Goal: Task Accomplishment & Management: Use online tool/utility

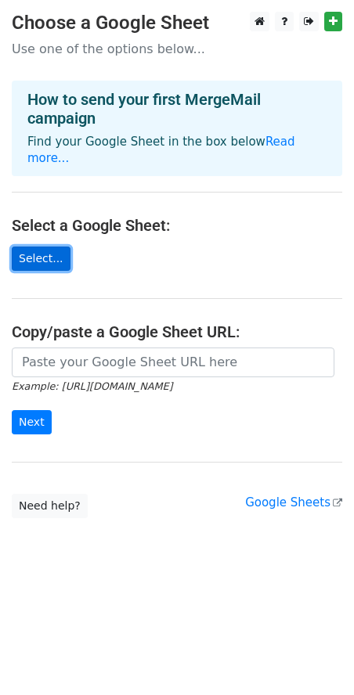
click at [52, 247] on link "Select..." at bounding box center [41, 259] width 59 height 24
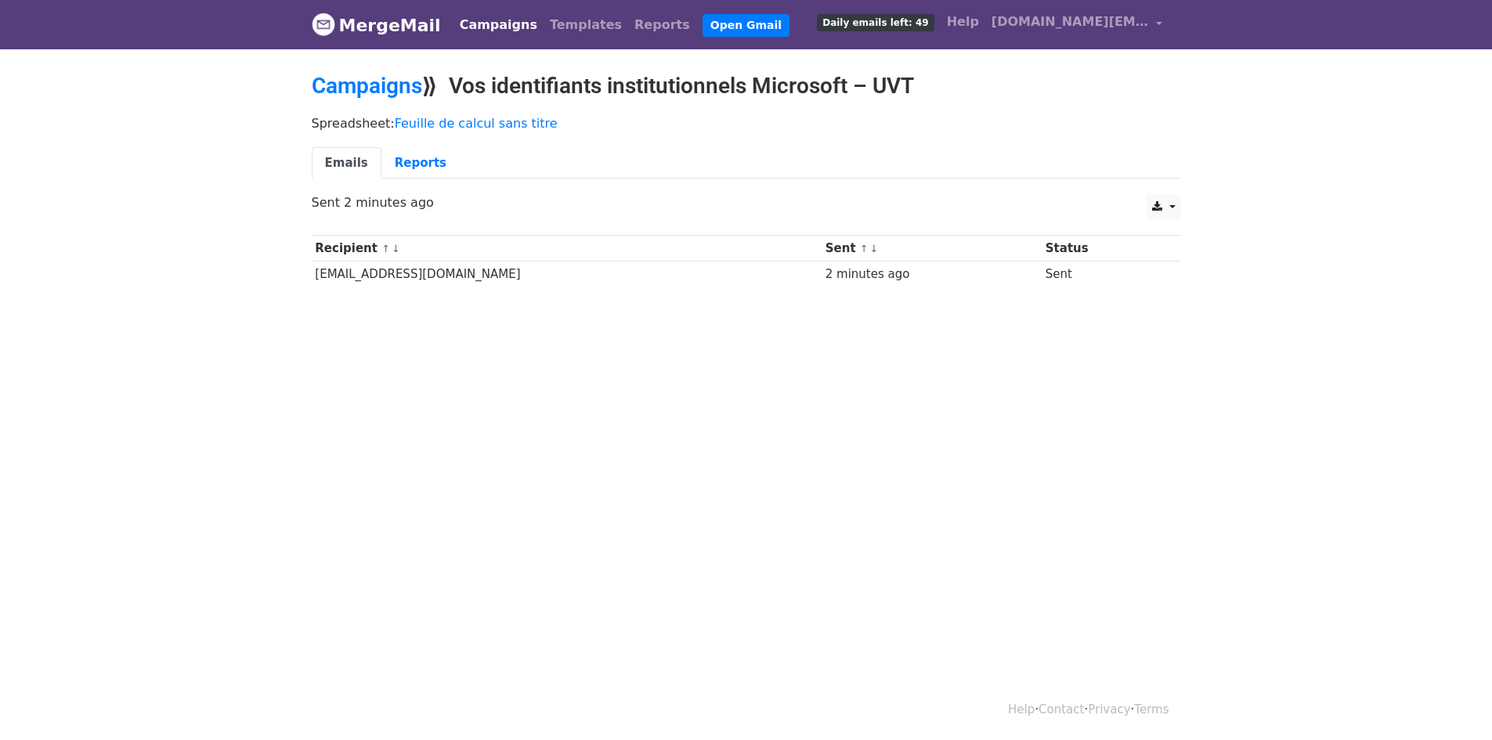
click at [356, 266] on td "etud-hosni.gharbi@u-virtuelle.tn" at bounding box center [567, 275] width 510 height 26
click at [647, 389] on html "MergeMail Campaigns Templates Reports Open Gmail Daily emails left: 49 Help tec…" at bounding box center [746, 370] width 1492 height 740
drag, startPoint x: 1073, startPoint y: 268, endPoint x: 994, endPoint y: 277, distance: 78.9
click at [994, 277] on tr "etud-hosni.gharbi@u-virtuelle.tn 2 minutes ago Sent" at bounding box center [746, 275] width 869 height 26
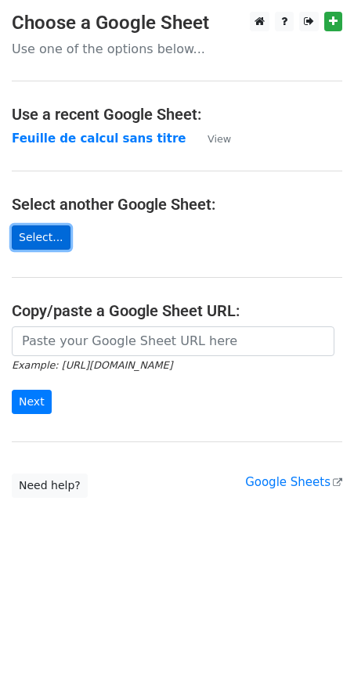
click at [27, 240] on link "Select..." at bounding box center [41, 238] width 59 height 24
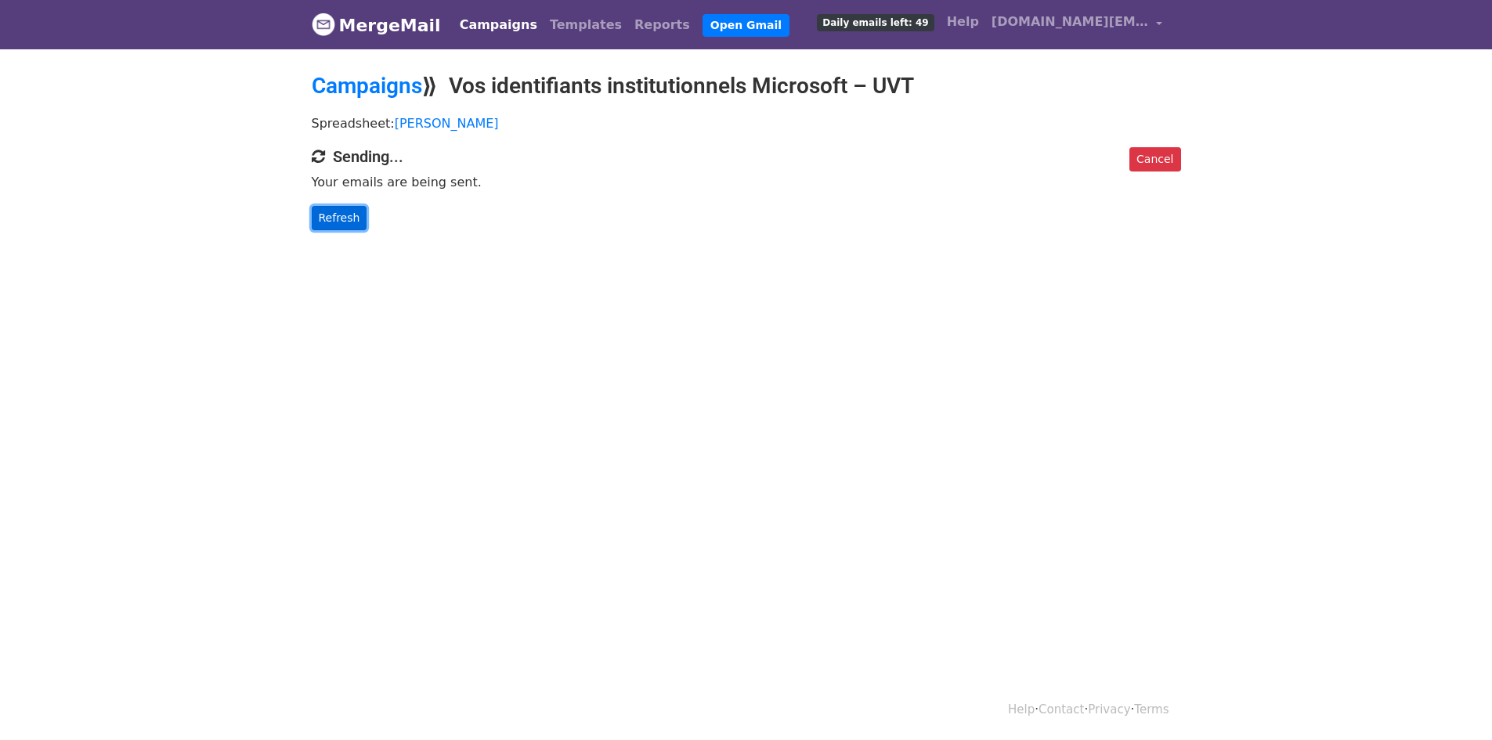
click at [334, 222] on link "Refresh" at bounding box center [340, 218] width 56 height 24
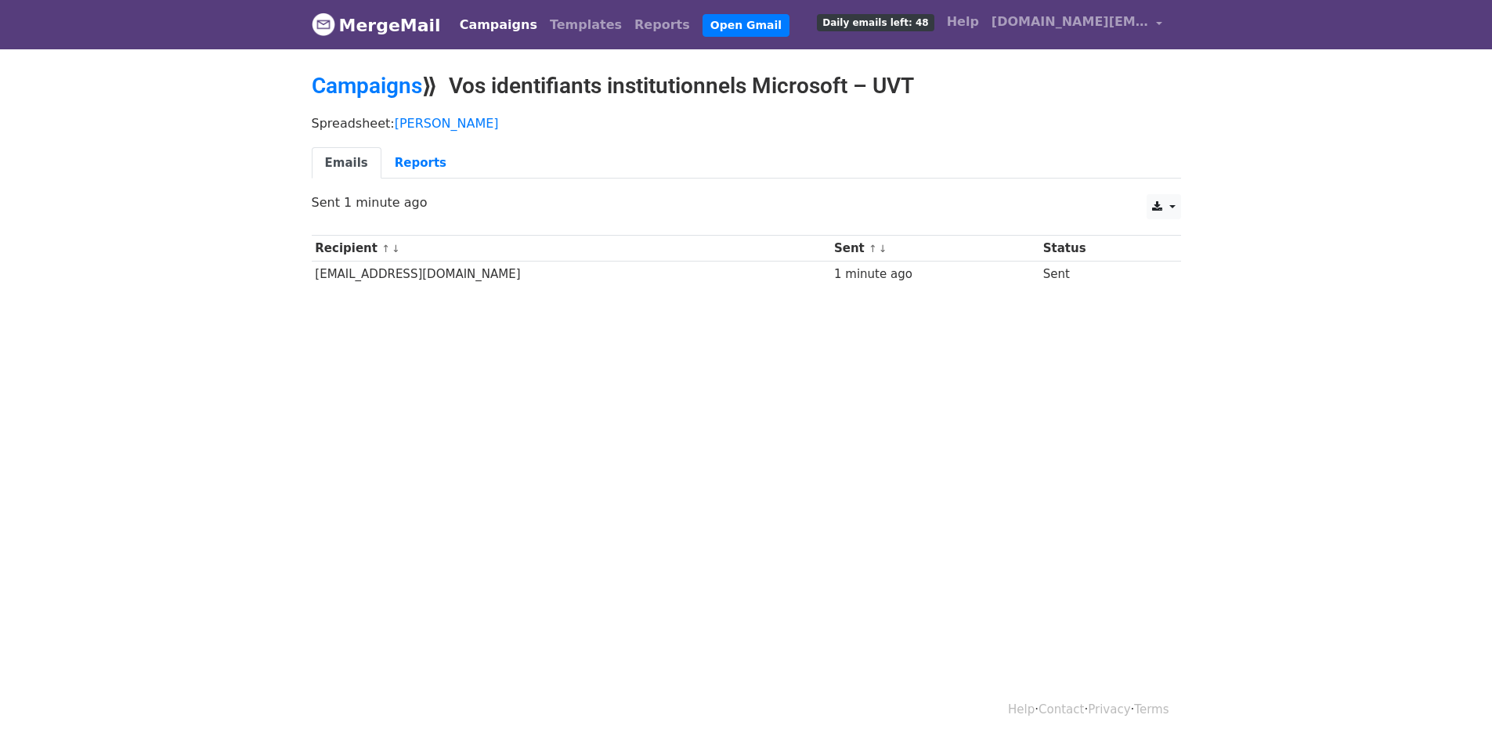
click at [505, 376] on html "MergeMail Campaigns Templates Reports Open Gmail Daily emails left: 48 Help tec…" at bounding box center [746, 370] width 1492 height 740
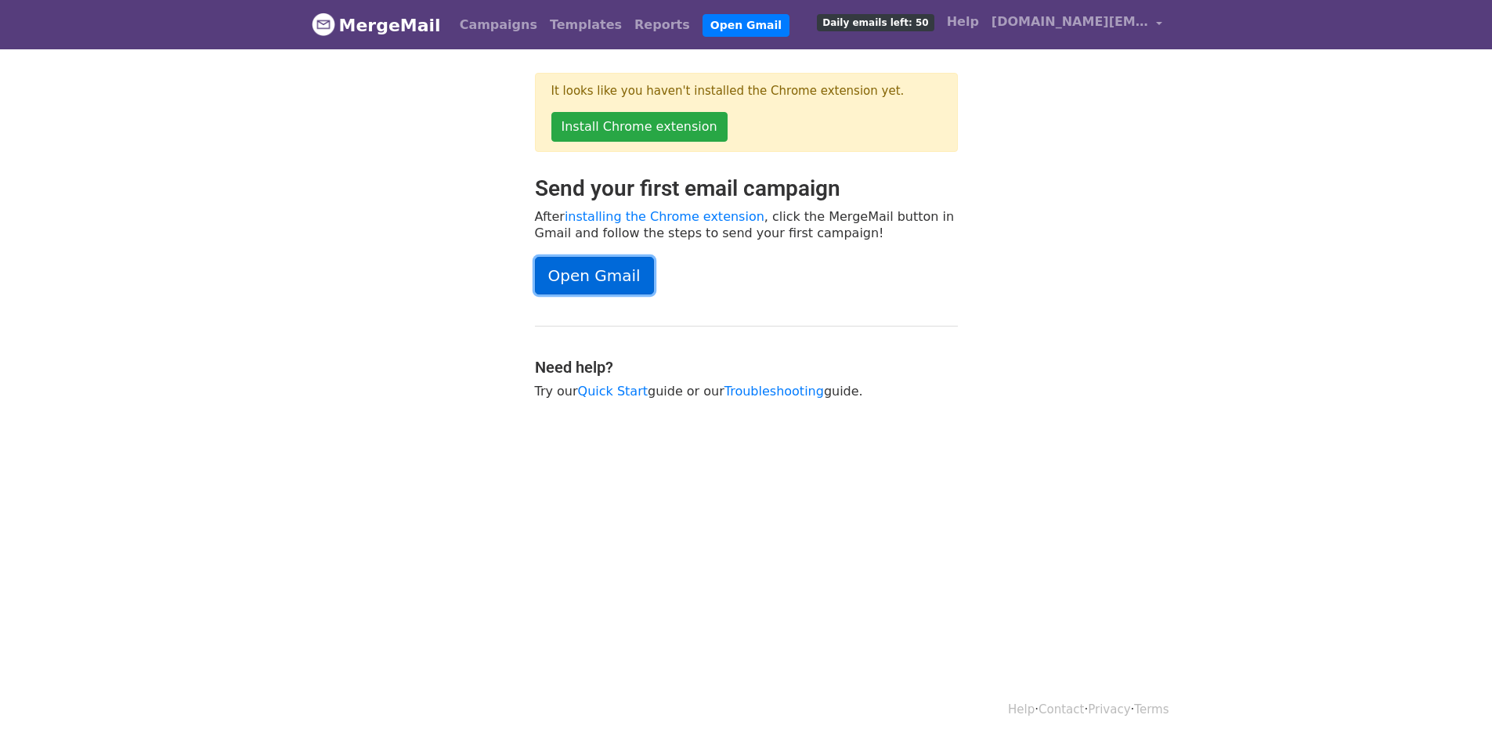
click at [596, 268] on link "Open Gmail" at bounding box center [594, 276] width 119 height 38
click at [905, 33] on link "Daily emails left: 50" at bounding box center [874, 21] width 129 height 31
click at [543, 24] on link "Templates" at bounding box center [585, 24] width 85 height 31
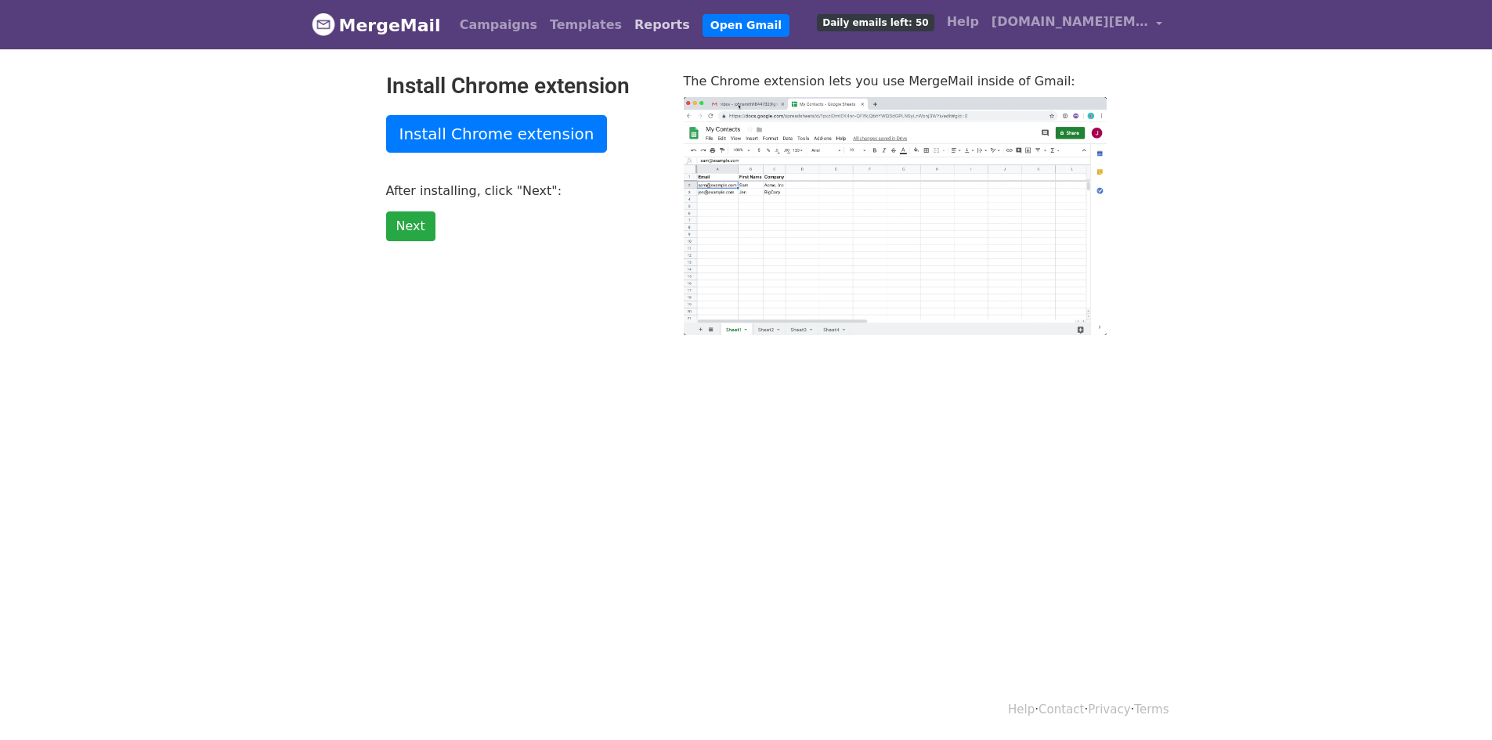
type input "7.58"
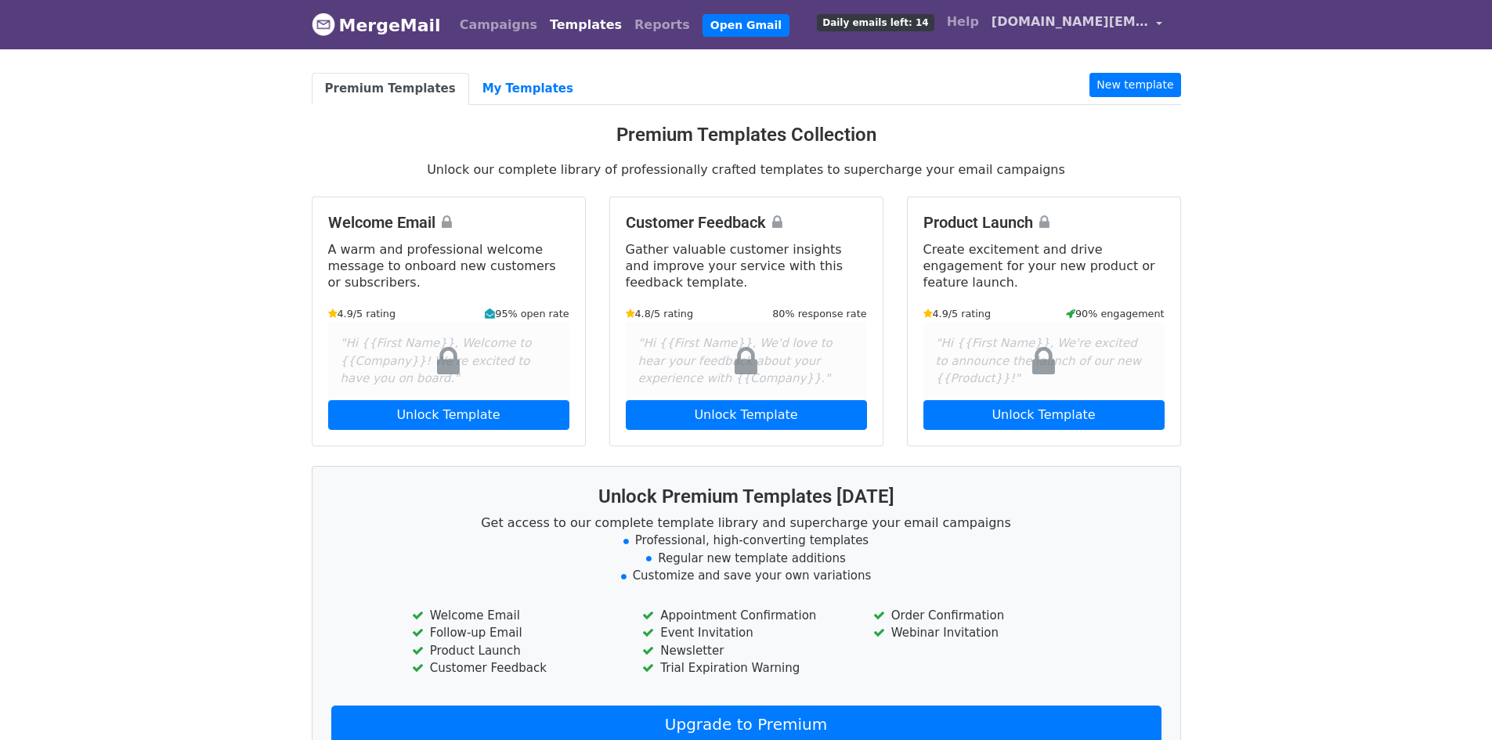
click at [1042, 25] on span "[DOMAIN_NAME][EMAIL_ADDRESS][DOMAIN_NAME]" at bounding box center [1069, 22] width 157 height 19
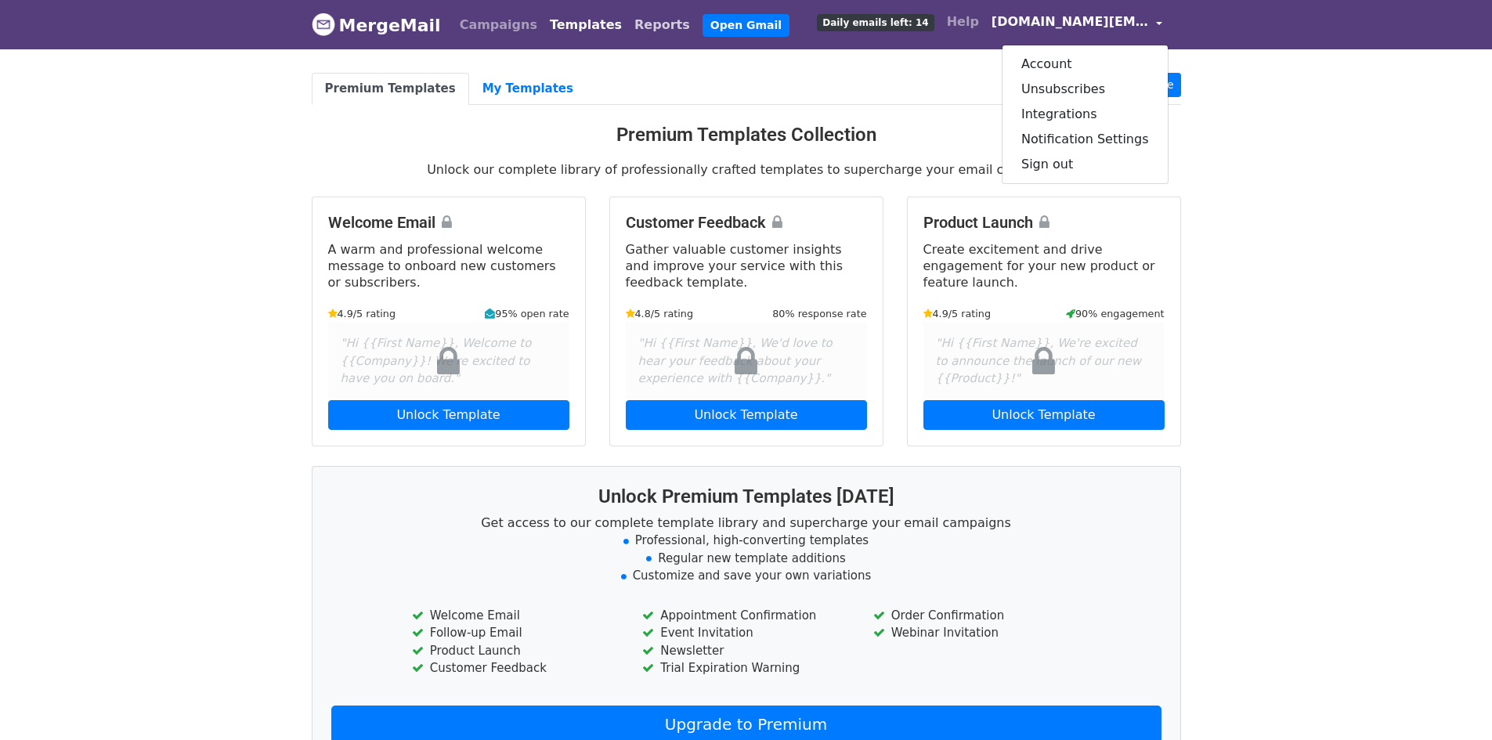
click at [628, 25] on link "Reports" at bounding box center [662, 24] width 68 height 31
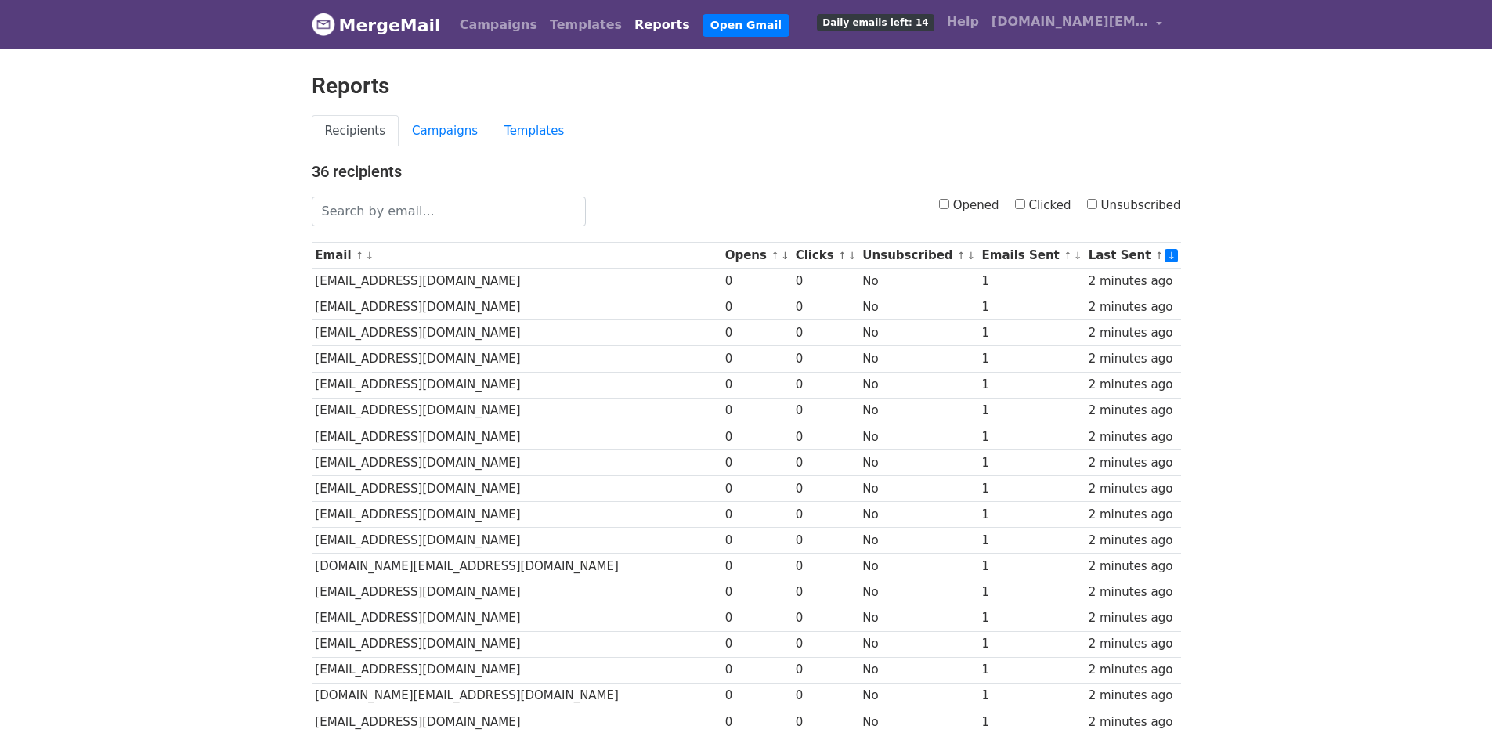
click at [949, 206] on input "Opened" at bounding box center [944, 204] width 10 height 10
checkbox input "true"
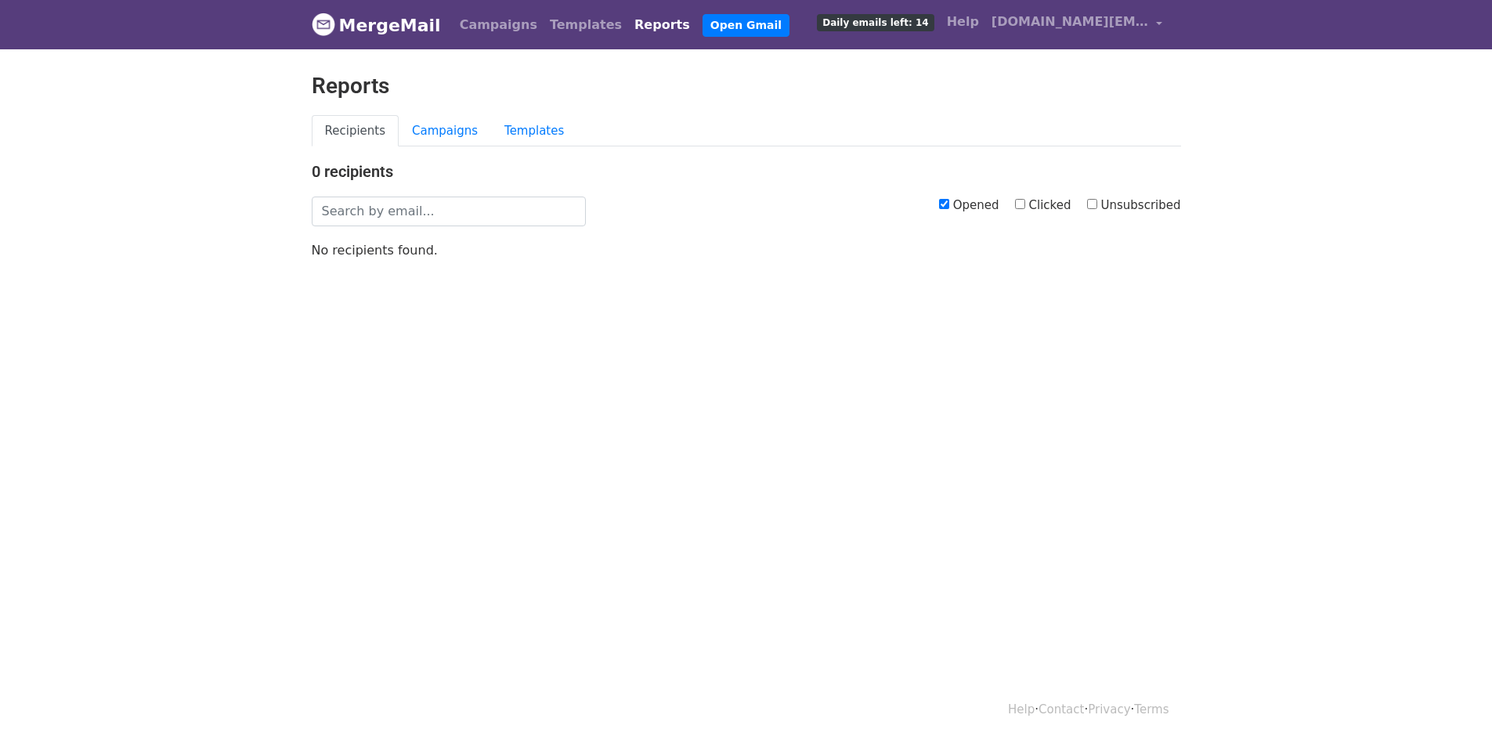
click at [948, 201] on input "Opened" at bounding box center [944, 204] width 10 height 10
checkbox input "false"
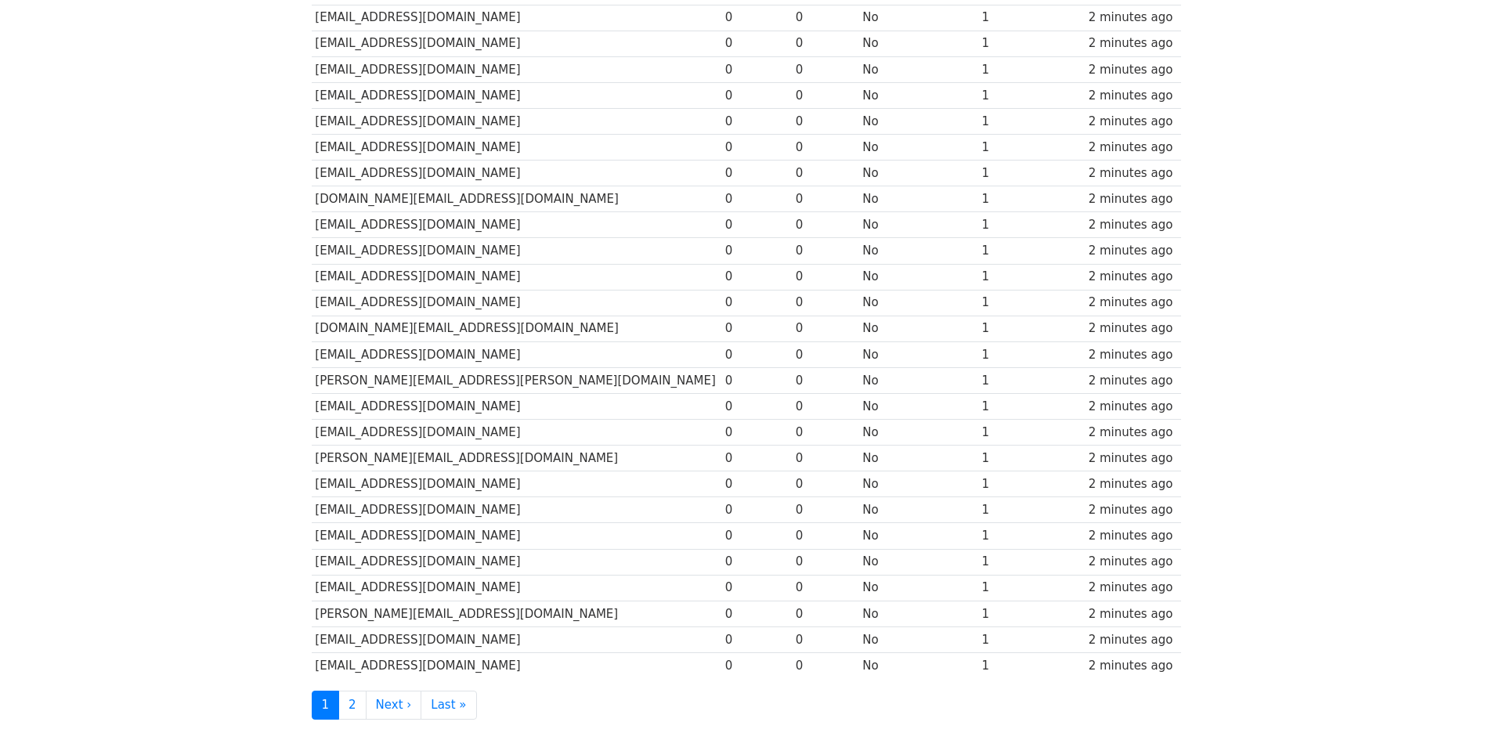
scroll to position [536, 0]
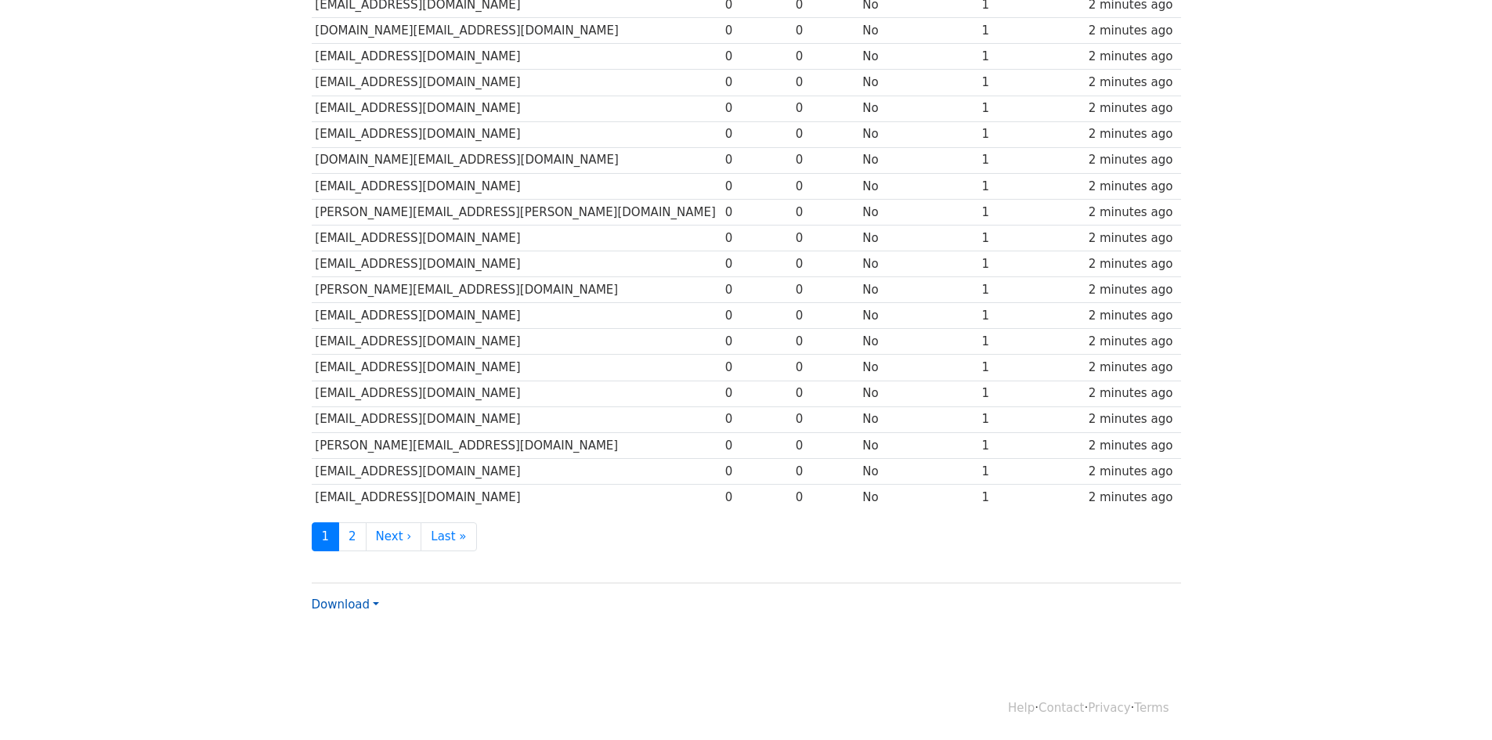
click at [374, 605] on link "Download" at bounding box center [345, 604] width 67 height 14
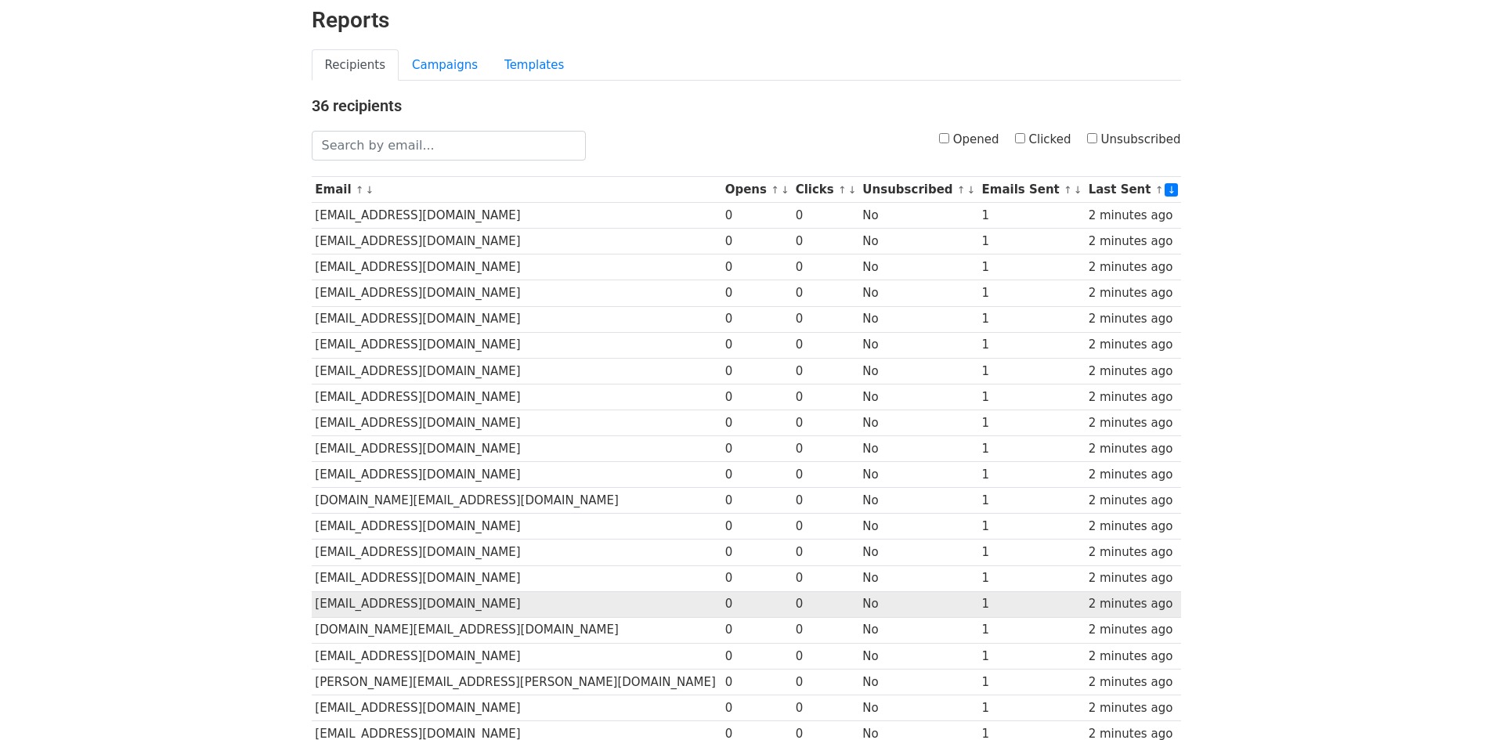
scroll to position [0, 0]
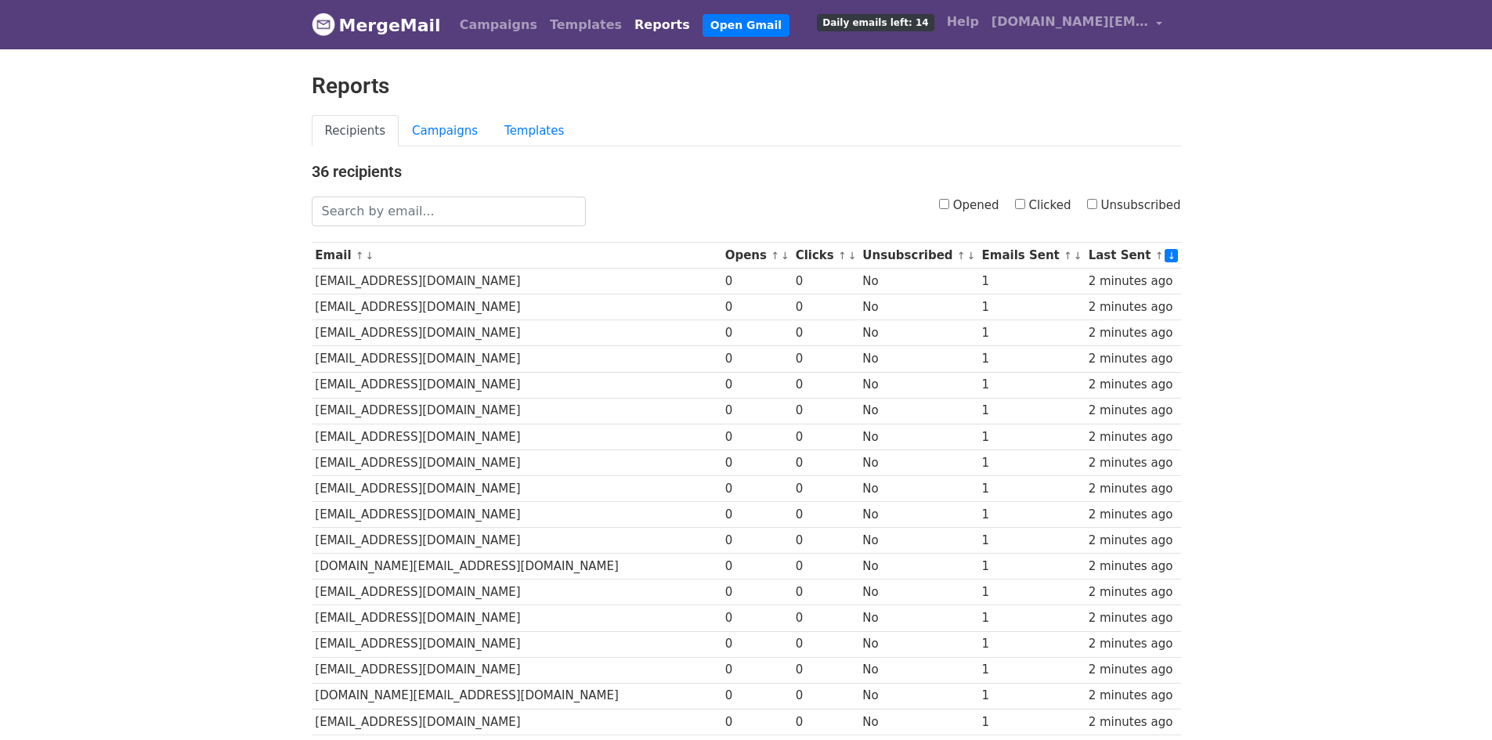
click at [1096, 203] on input "Unsubscribed" at bounding box center [1092, 204] width 10 height 10
checkbox input "true"
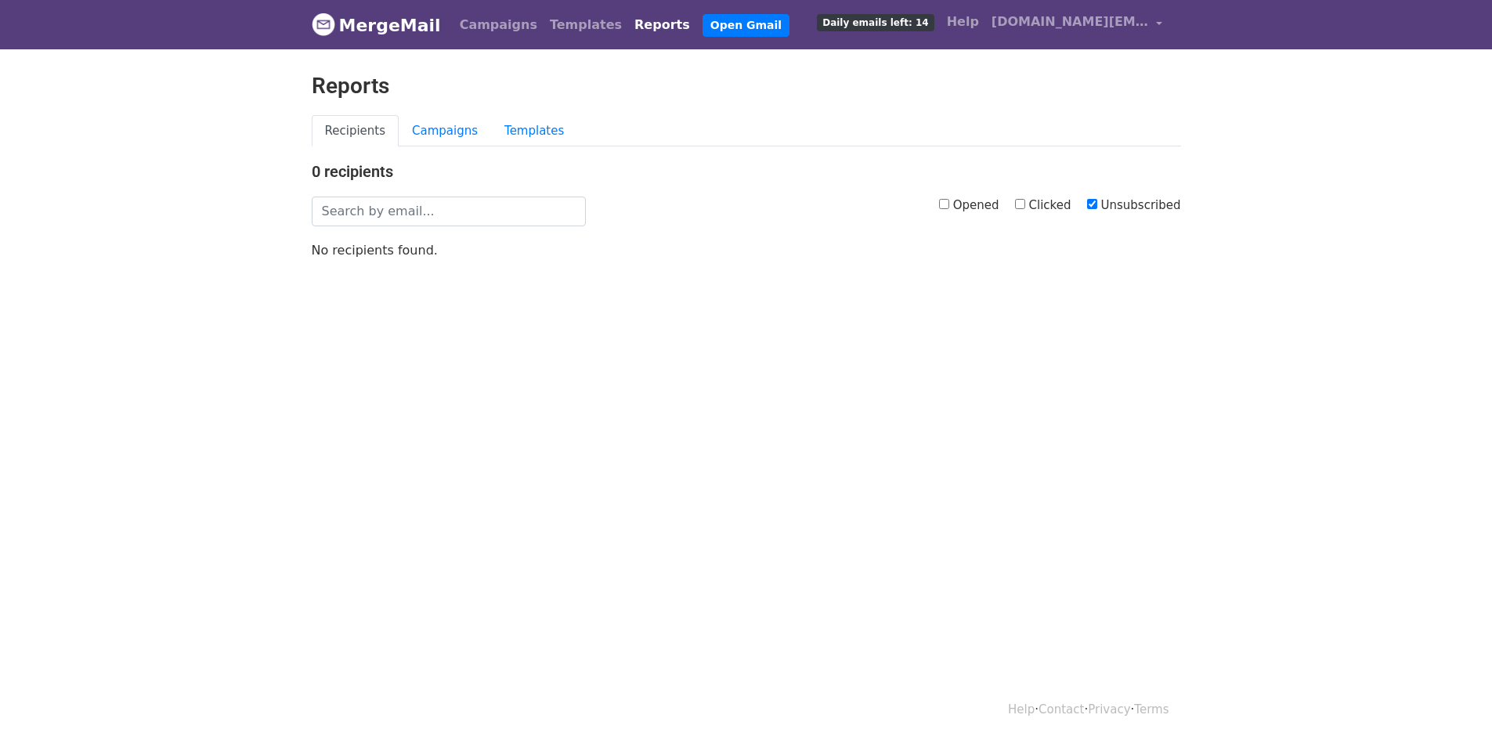
click at [1097, 207] on input "Unsubscribed" at bounding box center [1092, 204] width 10 height 10
checkbox input "false"
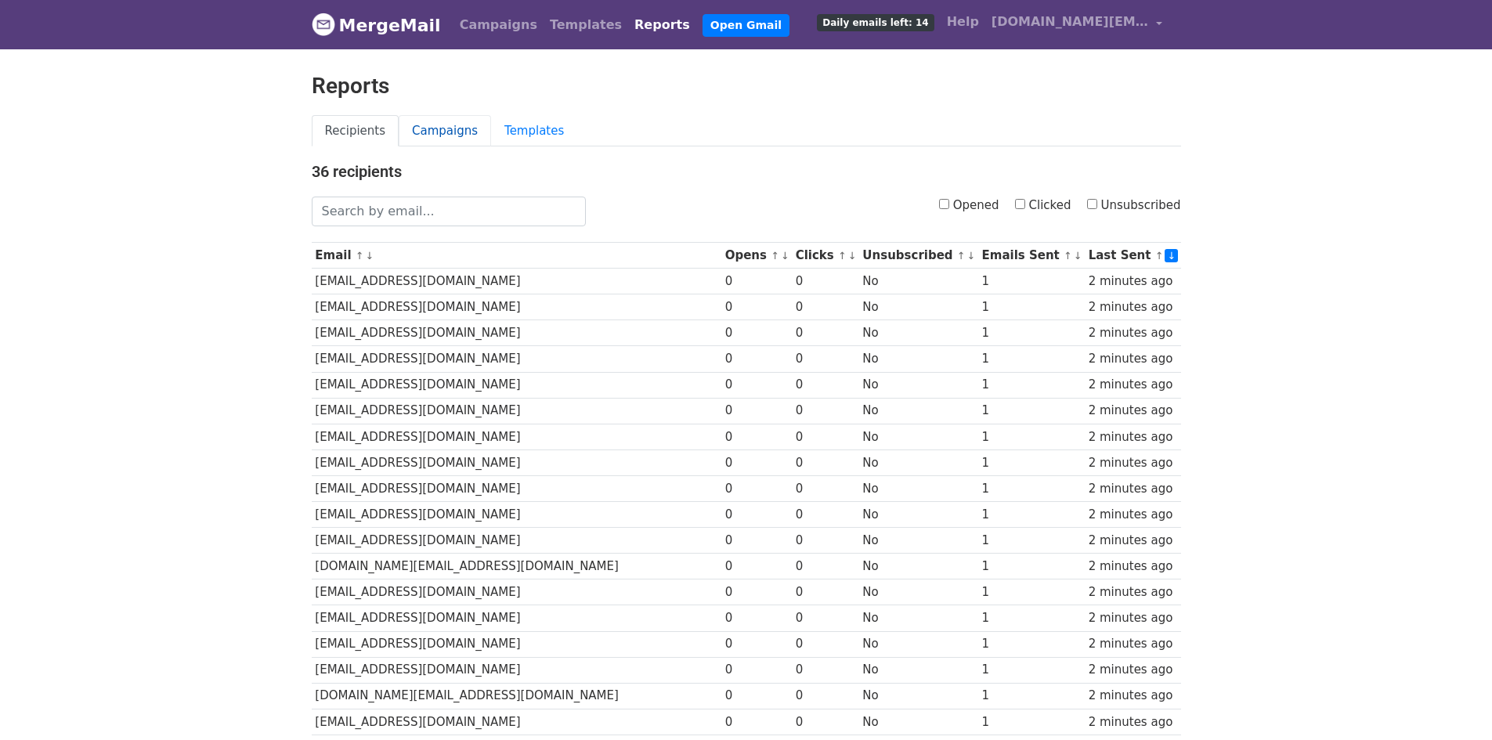
click at [458, 129] on link "Campaigns" at bounding box center [445, 131] width 92 height 32
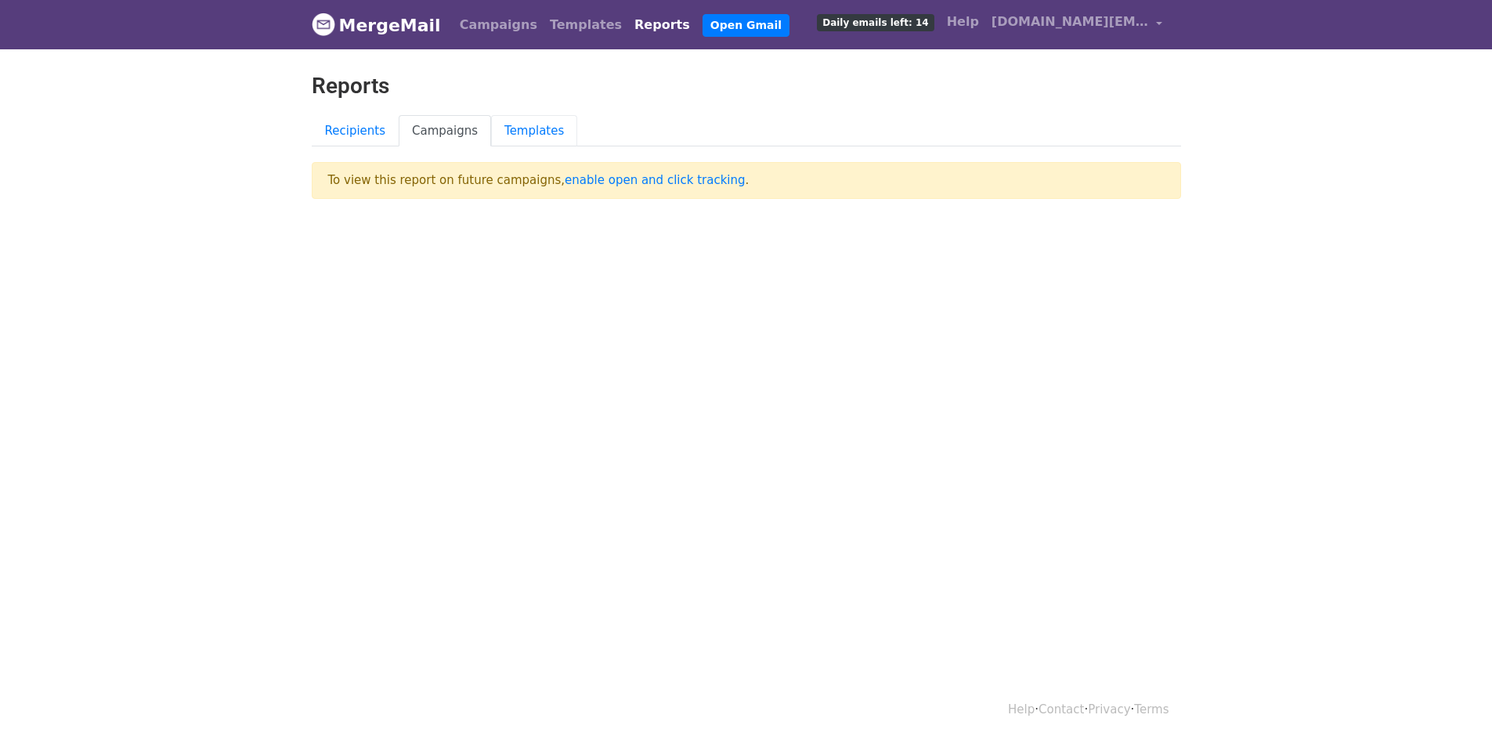
click at [509, 132] on link "Templates" at bounding box center [534, 131] width 86 height 32
click at [329, 128] on link "Recipients" at bounding box center [356, 131] width 88 height 32
